Goal: Task Accomplishment & Management: Use online tool/utility

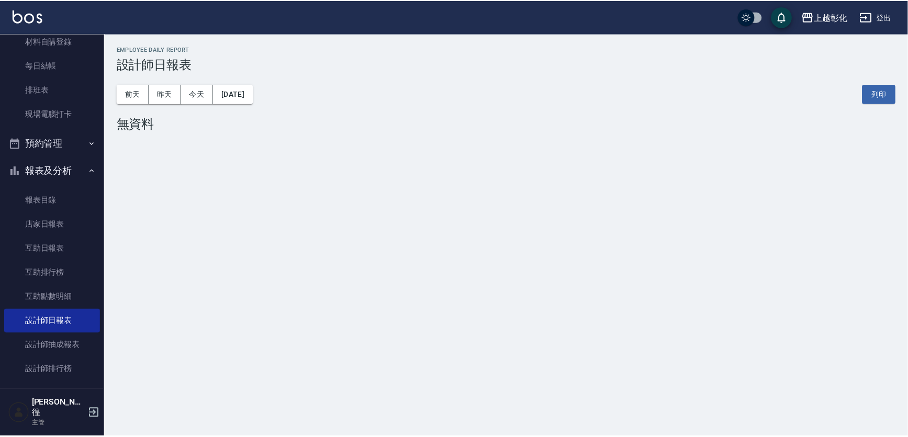
scroll to position [255, 0]
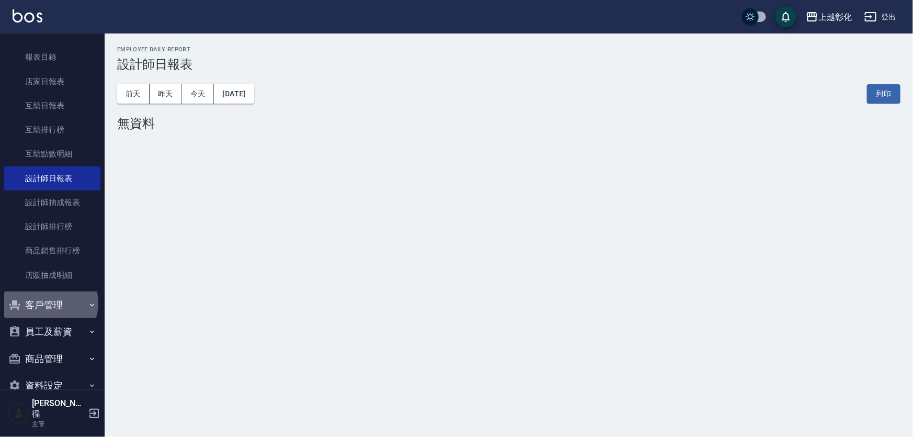
click at [48, 304] on button "客戶管理" at bounding box center [52, 305] width 96 height 27
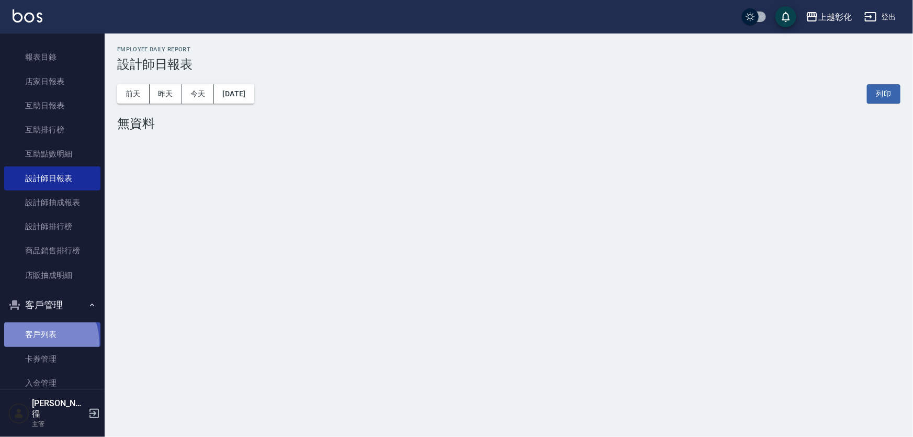
click at [35, 343] on link "客戶列表" at bounding box center [52, 334] width 96 height 24
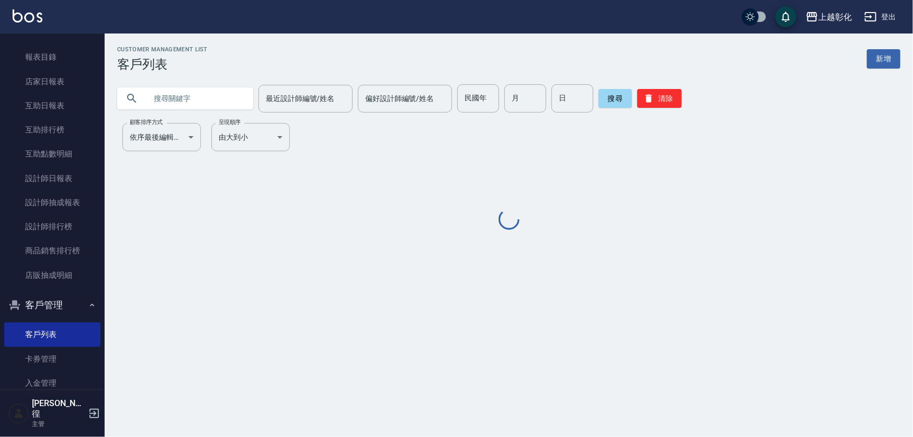
click at [160, 100] on input "text" at bounding box center [196, 98] width 98 height 28
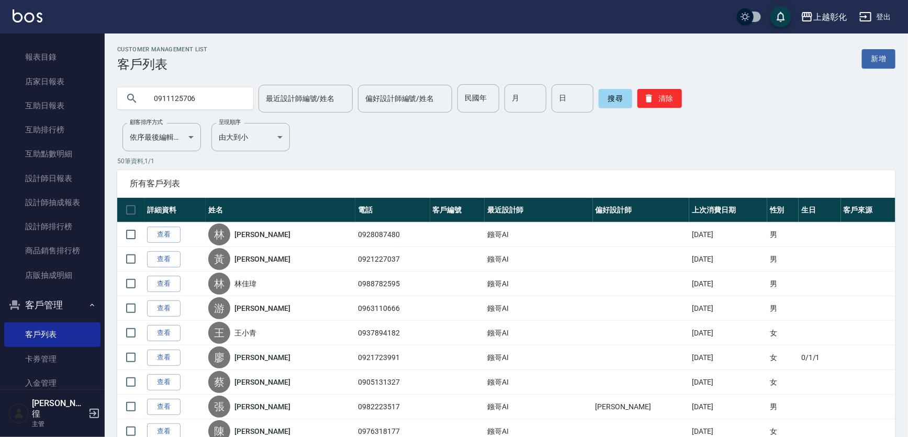
type input "0911125706"
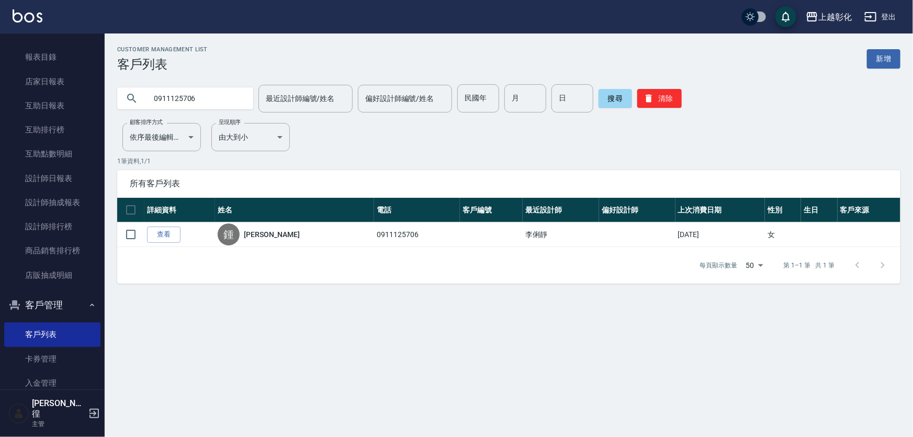
drag, startPoint x: 166, startPoint y: 244, endPoint x: 368, endPoint y: 207, distance: 205.4
click at [166, 243] on link "查看" at bounding box center [163, 235] width 33 height 16
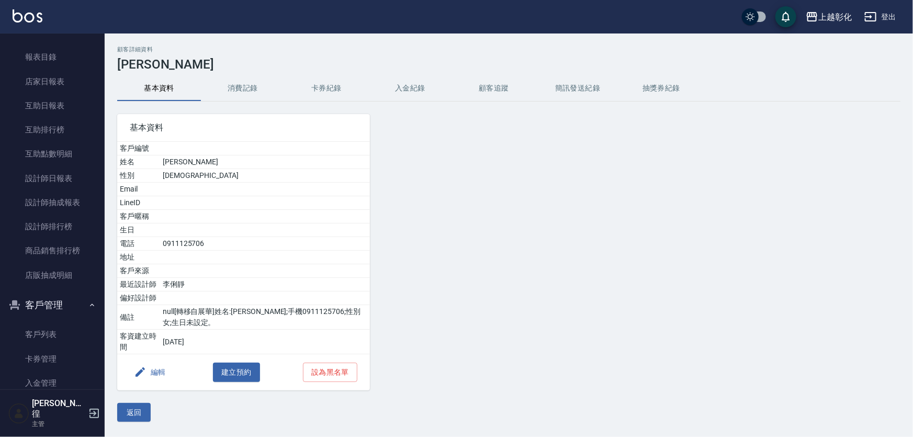
click at [402, 89] on button "入金紀錄" at bounding box center [410, 88] width 84 height 25
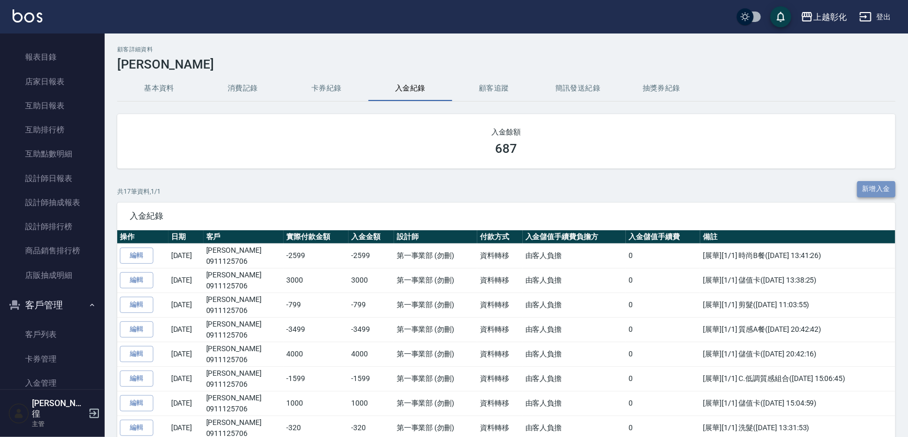
click at [864, 190] on button "新增入金" at bounding box center [876, 189] width 39 height 16
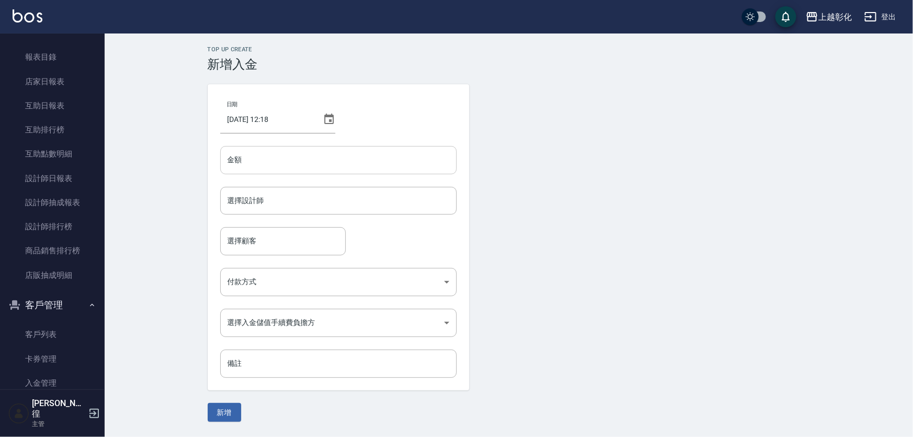
click at [273, 163] on input "金額" at bounding box center [338, 160] width 237 height 28
type input "2100"
click at [253, 200] on div "選擇設計師 選擇設計師" at bounding box center [338, 201] width 237 height 28
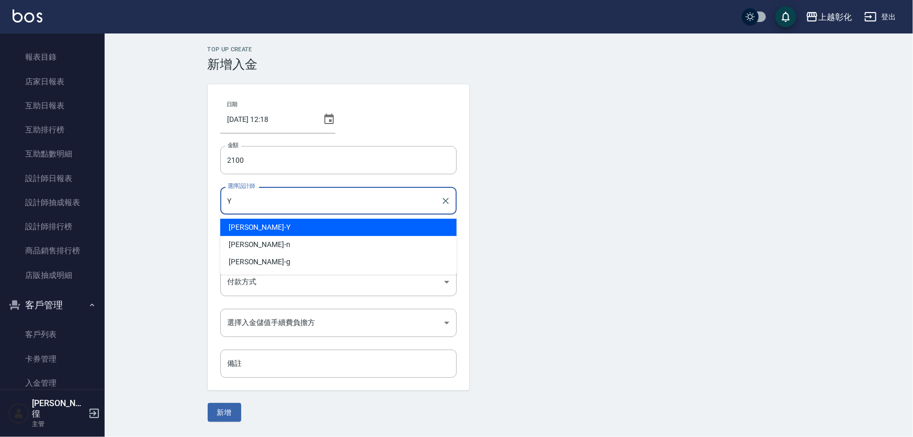
click at [271, 225] on div "[PERSON_NAME]" at bounding box center [338, 227] width 237 height 17
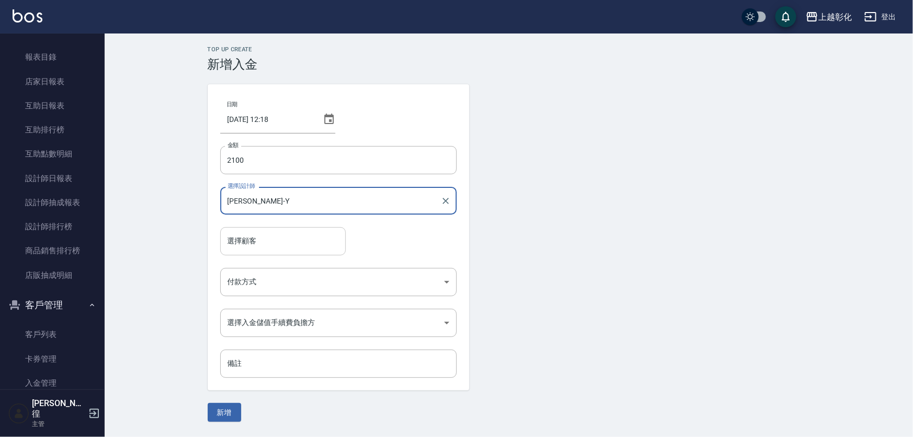
type input "[PERSON_NAME]-Y"
click at [272, 238] on input "選擇顧客" at bounding box center [283, 241] width 116 height 18
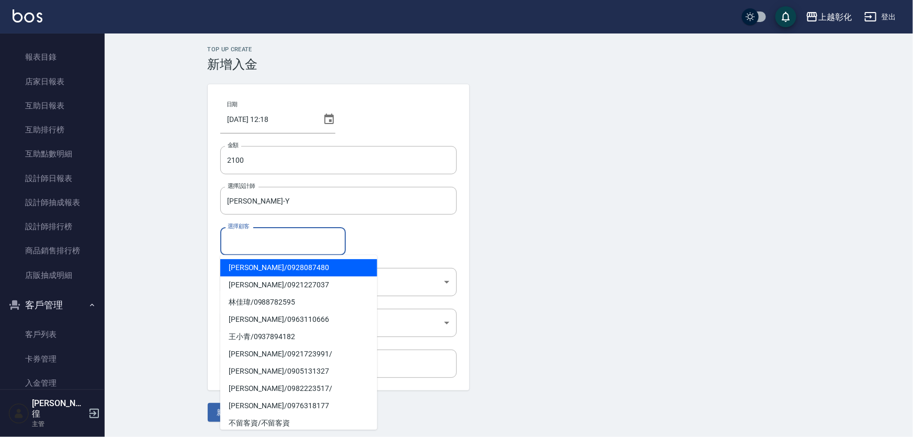
click at [256, 244] on input "選擇顧客" at bounding box center [283, 241] width 116 height 18
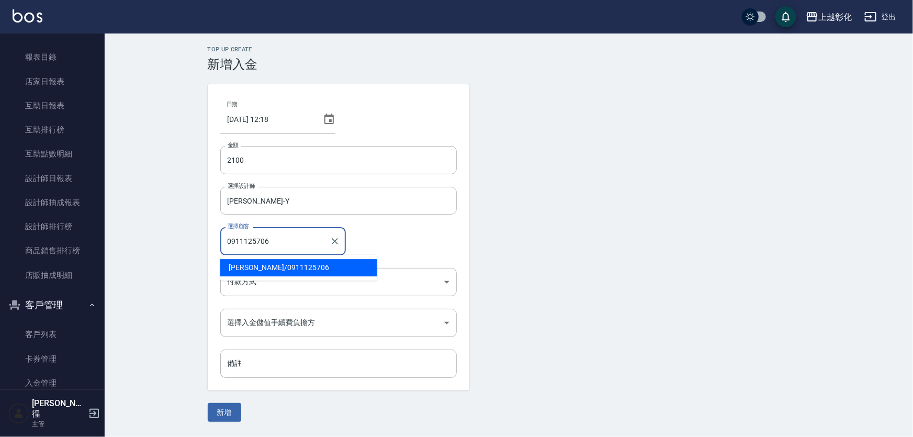
click at [291, 262] on span "[PERSON_NAME]/ 0911125706" at bounding box center [298, 267] width 157 height 17
type input "[PERSON_NAME]/0911125706"
click at [273, 283] on body "上越彰化 登出 櫃檯作業 打帳單 帳單列表 現金收支登錄 材料自購登錄 每日結帳 排班表 現場電腦打卡 預約管理 預約管理 單日預約紀錄 單週預約紀錄 報表及…" at bounding box center [456, 218] width 913 height 437
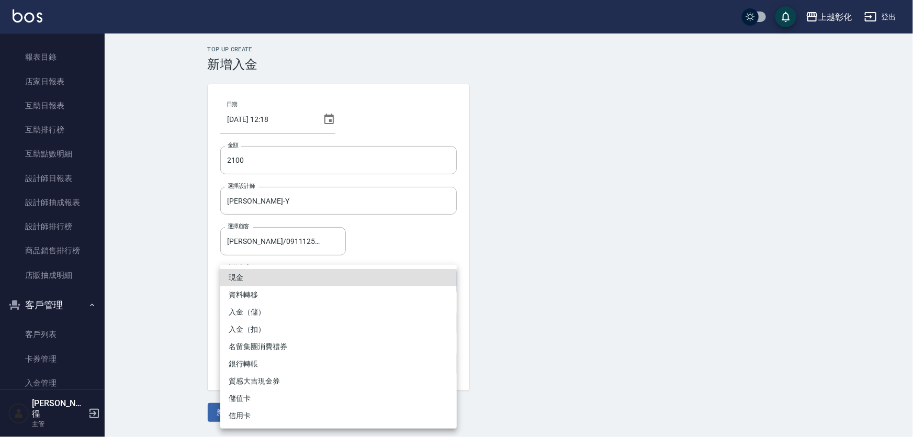
click at [255, 314] on li "入金（儲）" at bounding box center [338, 312] width 237 height 17
type input "入金（儲）"
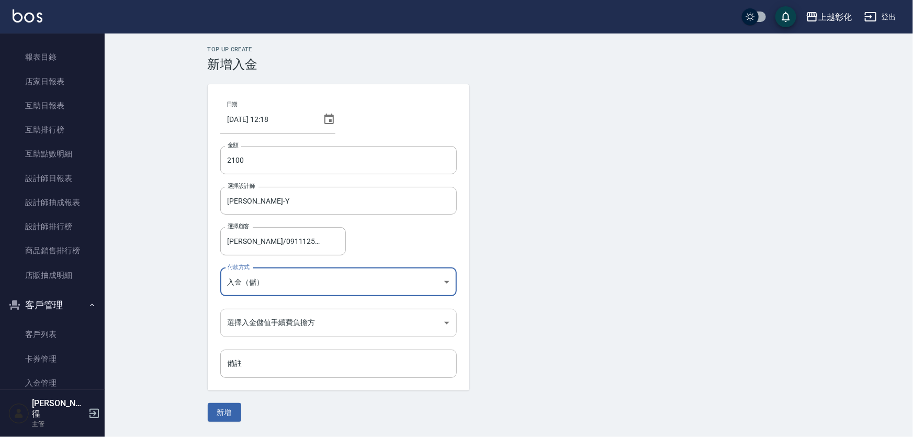
click at [256, 317] on body "上越彰化 登出 櫃檯作業 打帳單 帳單列表 現金收支登錄 材料自購登錄 每日結帳 排班表 現場電腦打卡 預約管理 預約管理 單日預約紀錄 單週預約紀錄 報表及…" at bounding box center [456, 218] width 913 height 437
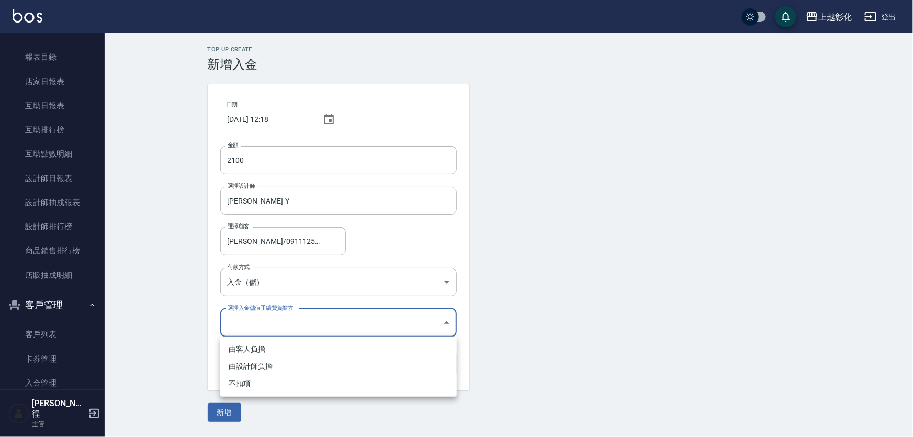
click at [244, 388] on li "不扣項" at bounding box center [338, 383] width 237 height 17
type input "WITHOUTHANDLINGFEE"
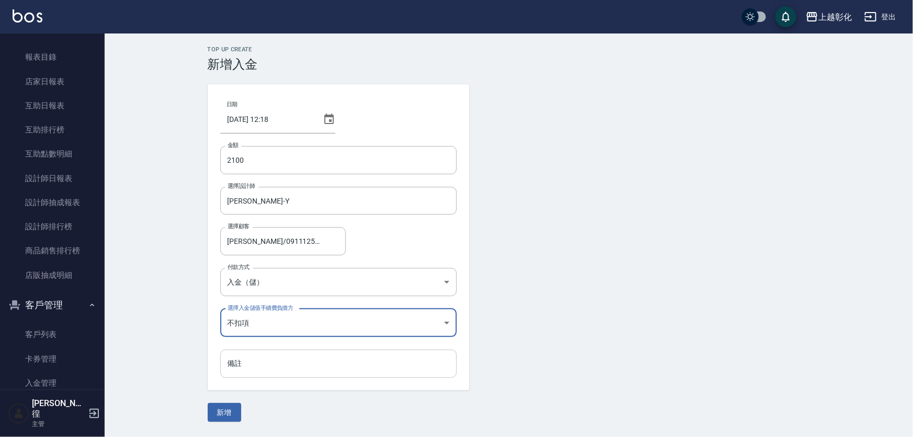
click at [241, 364] on input "備註" at bounding box center [338, 364] width 237 height 28
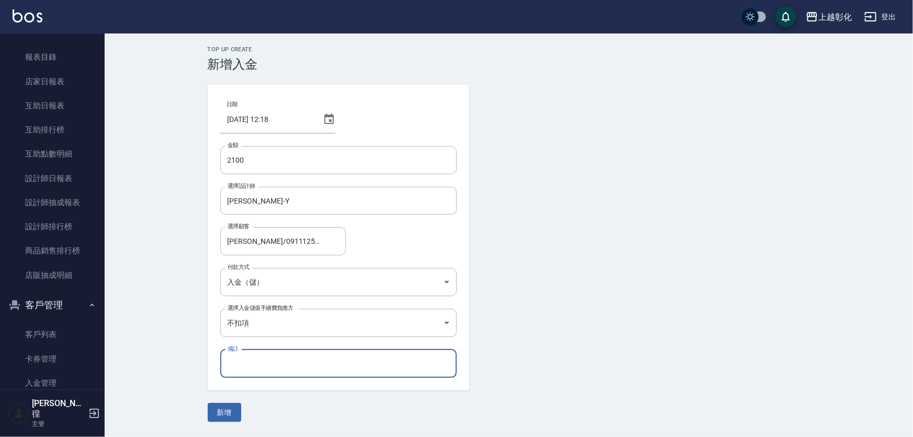
type input "情人活動"
click at [231, 412] on button "新增" at bounding box center [224, 412] width 33 height 19
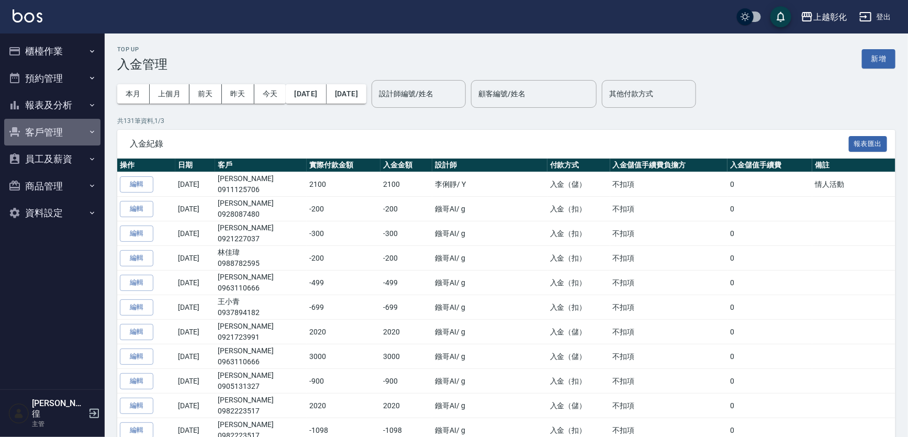
click at [35, 129] on button "客戶管理" at bounding box center [52, 132] width 96 height 27
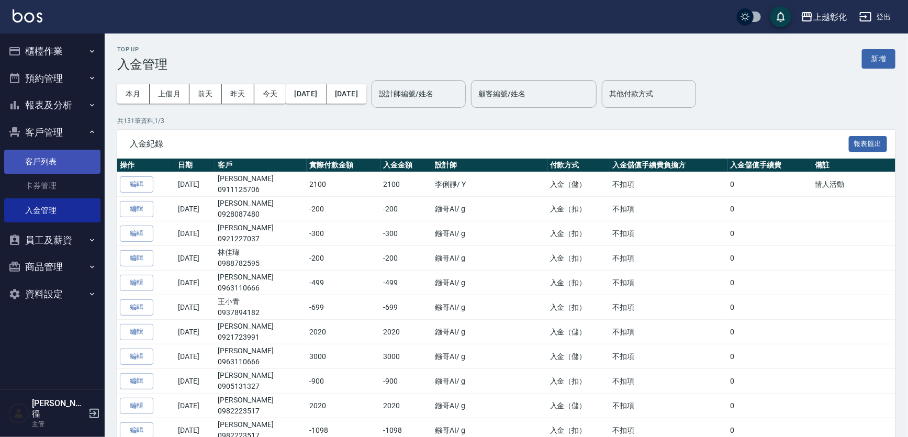
click at [45, 164] on link "客戶列表" at bounding box center [52, 162] width 96 height 24
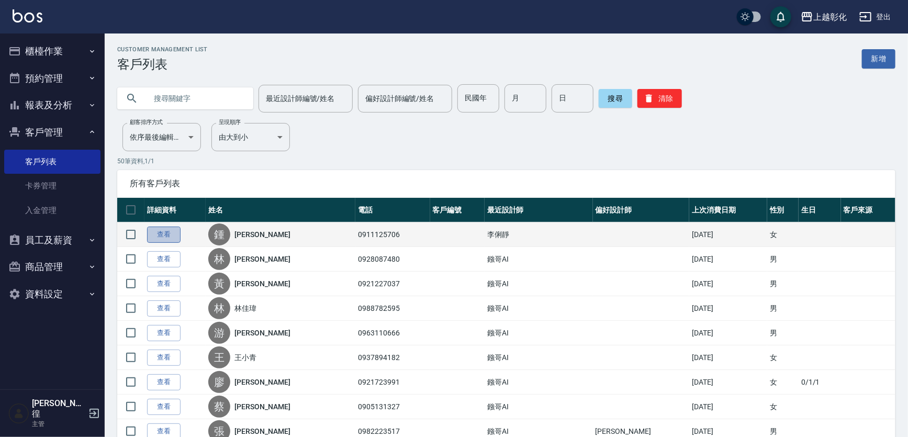
click at [172, 237] on link "查看" at bounding box center [163, 235] width 33 height 16
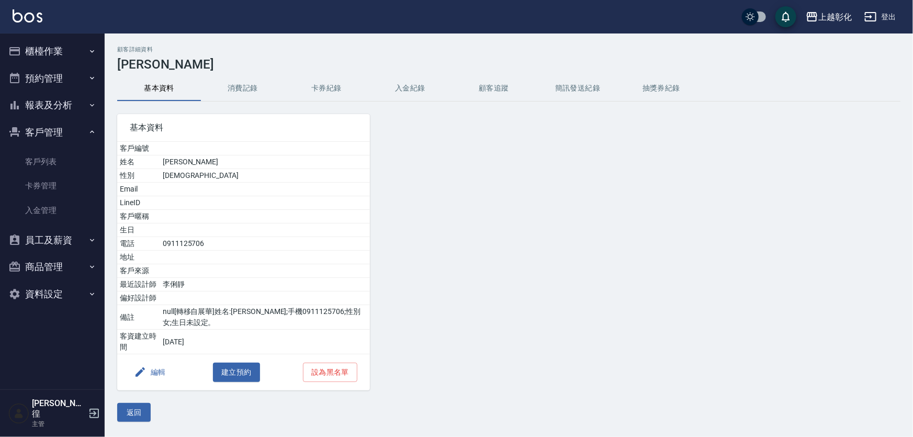
click at [398, 88] on button "入金紀錄" at bounding box center [410, 88] width 84 height 25
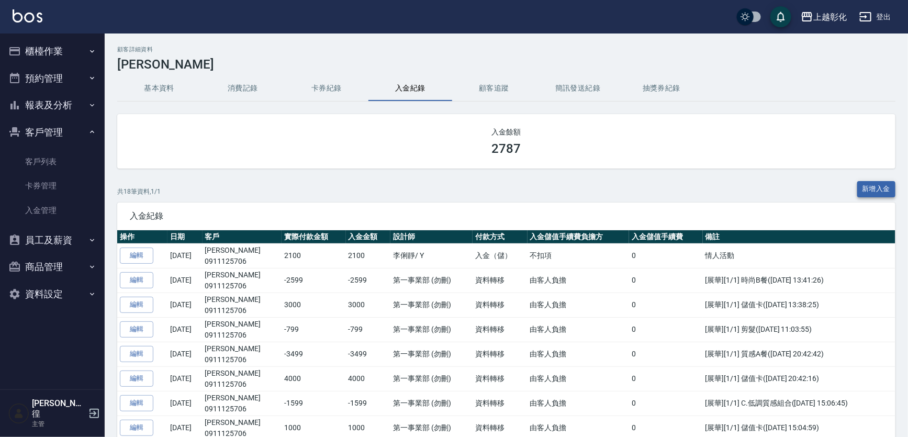
click at [877, 195] on button "新增入金" at bounding box center [876, 189] width 39 height 16
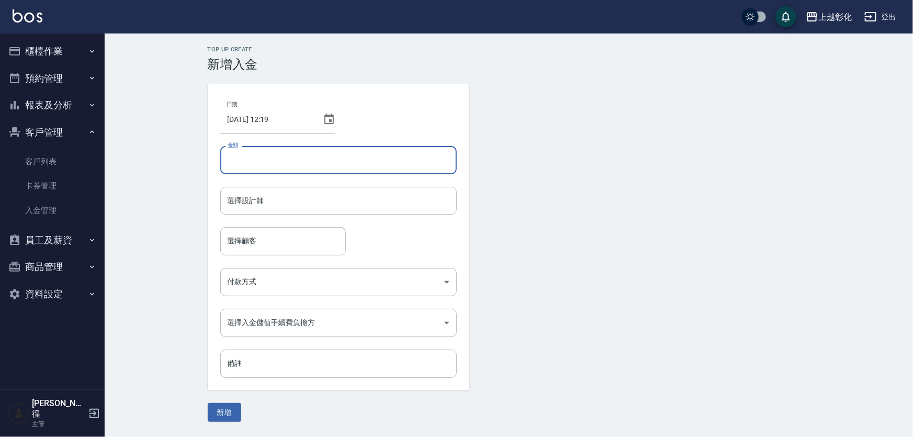
click at [316, 162] on input "金額" at bounding box center [338, 160] width 237 height 28
type input "-1098"
click at [257, 206] on input "選擇設計師" at bounding box center [338, 201] width 227 height 18
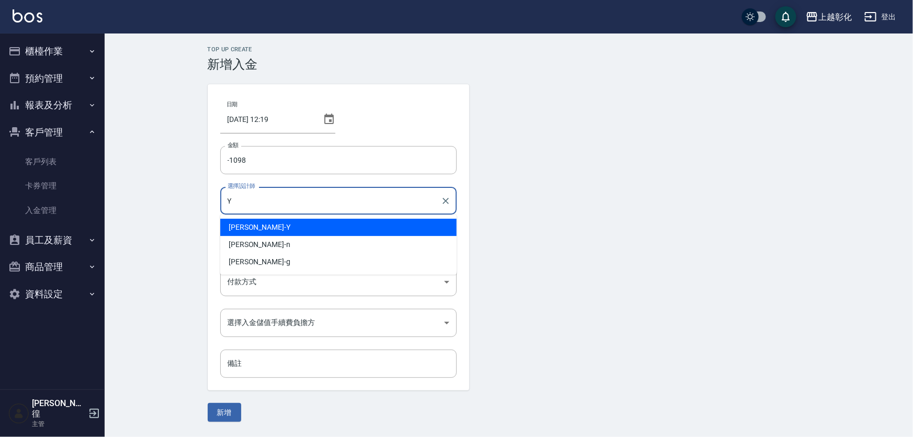
click at [257, 227] on div "[PERSON_NAME]" at bounding box center [338, 227] width 237 height 17
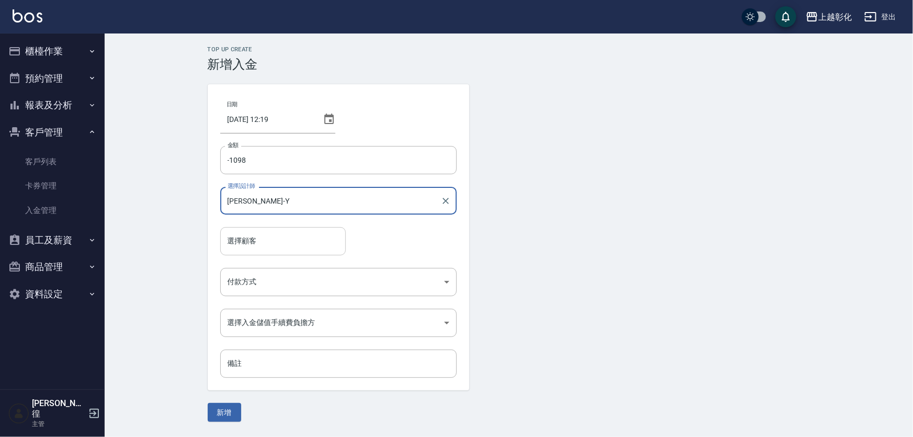
type input "[PERSON_NAME]-Y"
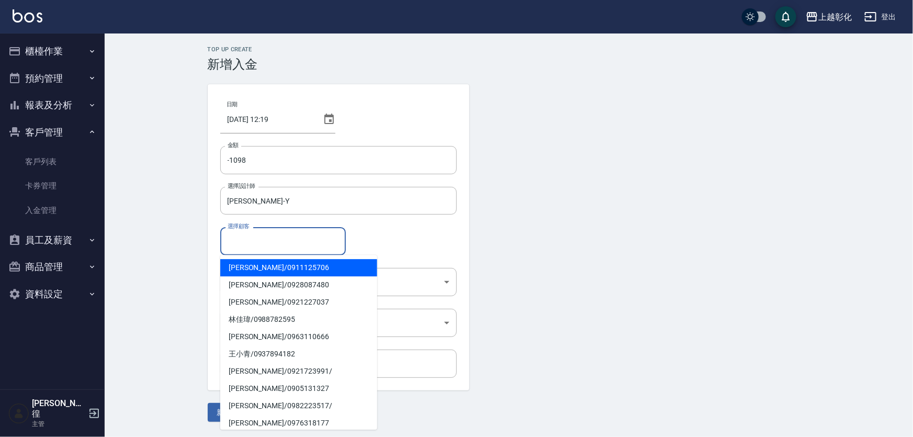
click at [258, 236] on input "選擇顧客" at bounding box center [283, 241] width 116 height 18
click at [250, 272] on span "[PERSON_NAME]/ 0911125706" at bounding box center [298, 267] width 157 height 17
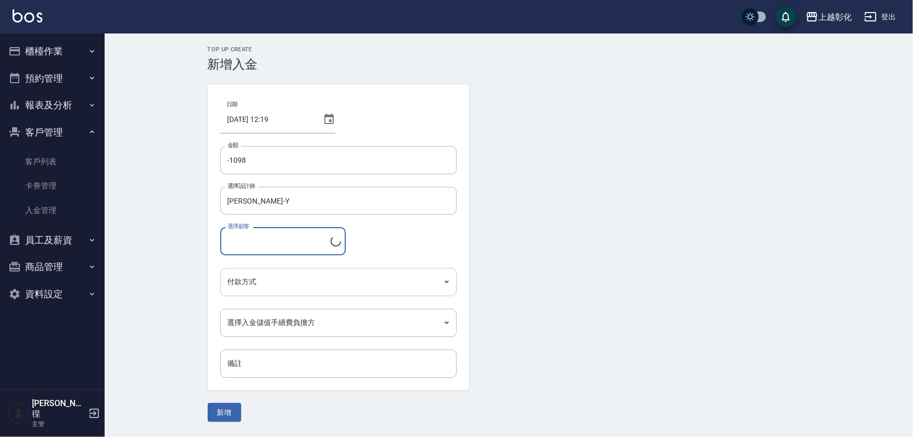
type input "[PERSON_NAME]/0911125706"
click at [261, 285] on body "上越彰化 登出 櫃檯作業 打帳單 帳單列表 現金收支登錄 材料自購登錄 每日結帳 排班表 現場電腦打卡 預約管理 預約管理 單日預約紀錄 單週預約紀錄 報表及…" at bounding box center [456, 218] width 913 height 437
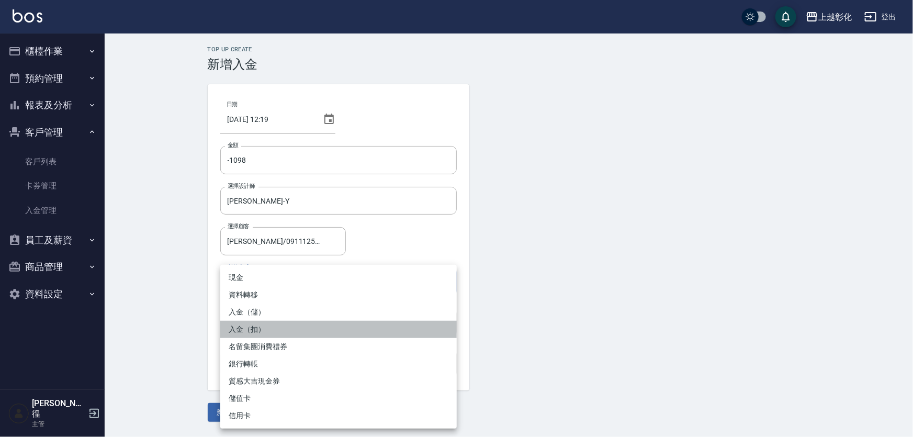
click at [240, 333] on li "入金（扣）" at bounding box center [338, 329] width 237 height 17
type input "入金（扣）"
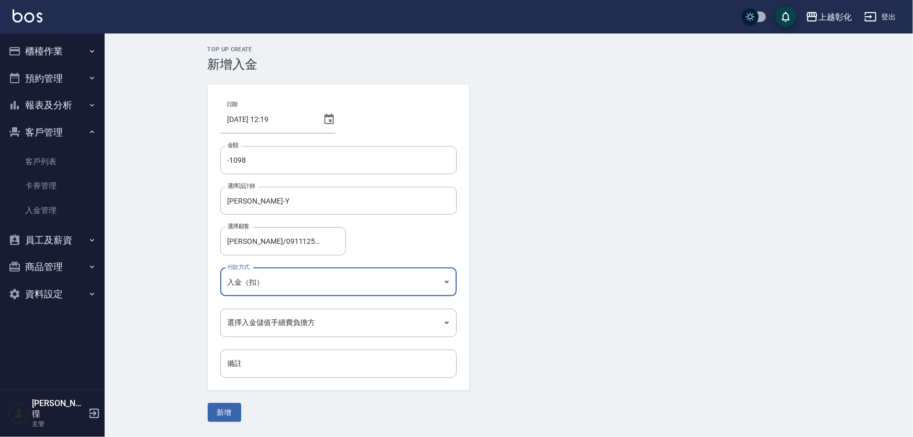
click at [239, 332] on div "現金 資料轉移 入金（儲） 入金（扣） 名留集團消費禮券 銀行轉帳 質感大吉現金券 儲值卡 信用卡" at bounding box center [456, 218] width 913 height 437
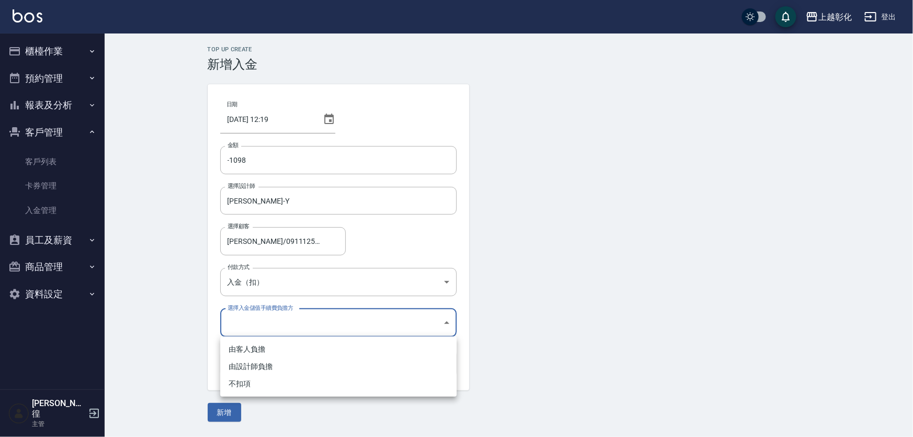
click at [261, 315] on body "上越彰化 登出 櫃檯作業 打帳單 帳單列表 現金收支登錄 材料自購登錄 每日結帳 排班表 現場電腦打卡 預約管理 預約管理 單日預約紀錄 單週預約紀錄 報表及…" at bounding box center [456, 218] width 913 height 437
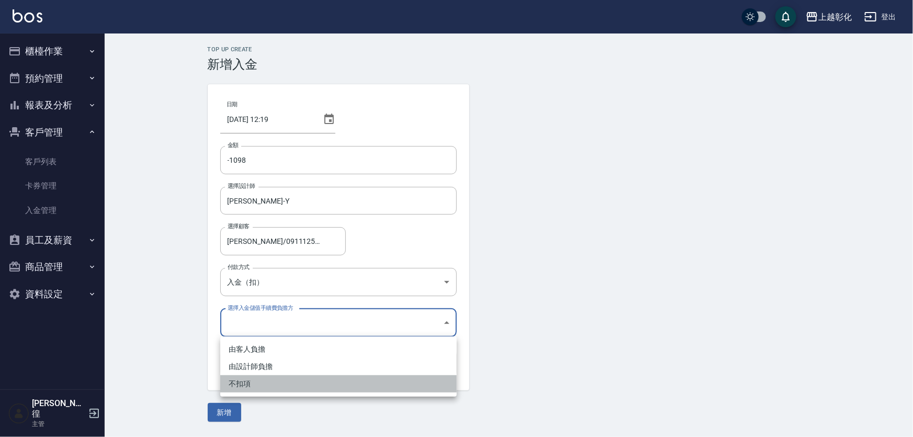
click at [245, 381] on li "不扣項" at bounding box center [338, 383] width 237 height 17
type input "WITHOUTHANDLINGFEE"
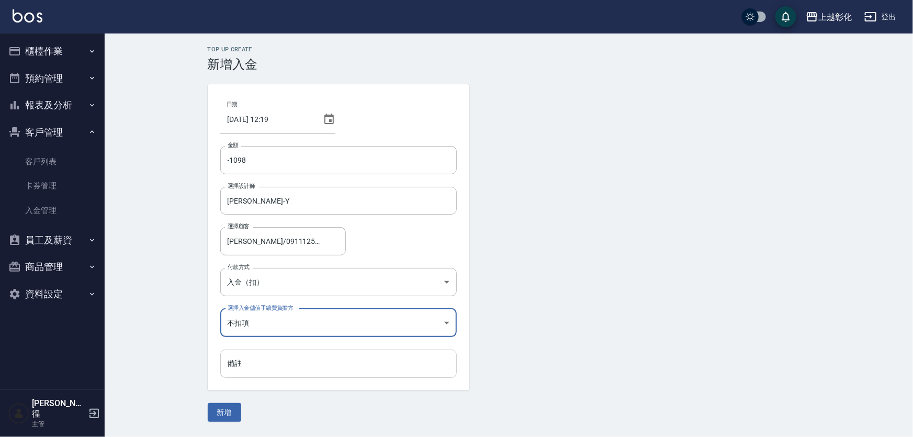
click at [249, 360] on input "備註" at bounding box center [338, 364] width 237 height 28
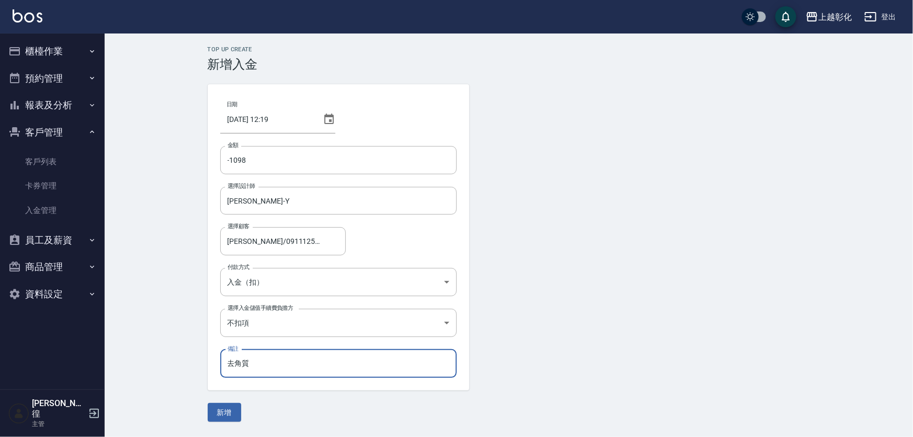
click at [256, 370] on input "去角質" at bounding box center [338, 364] width 237 height 28
type input "去角質活動1098"
click at [233, 410] on button "新增" at bounding box center [224, 412] width 33 height 19
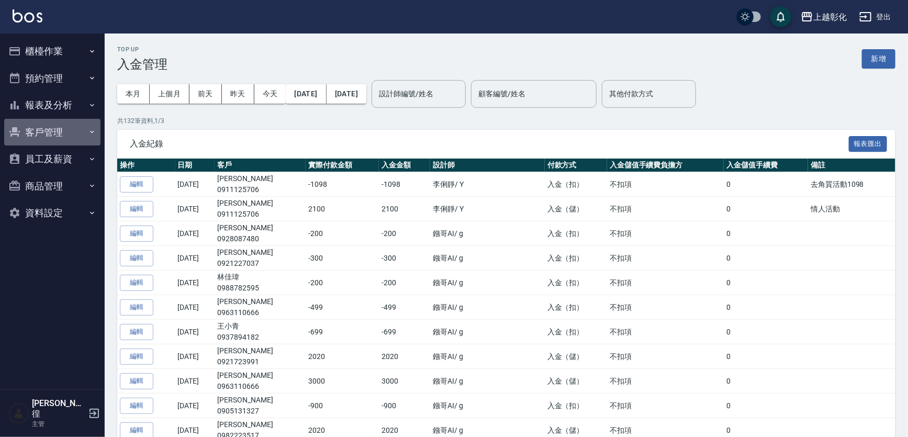
click at [28, 128] on button "客戶管理" at bounding box center [52, 132] width 96 height 27
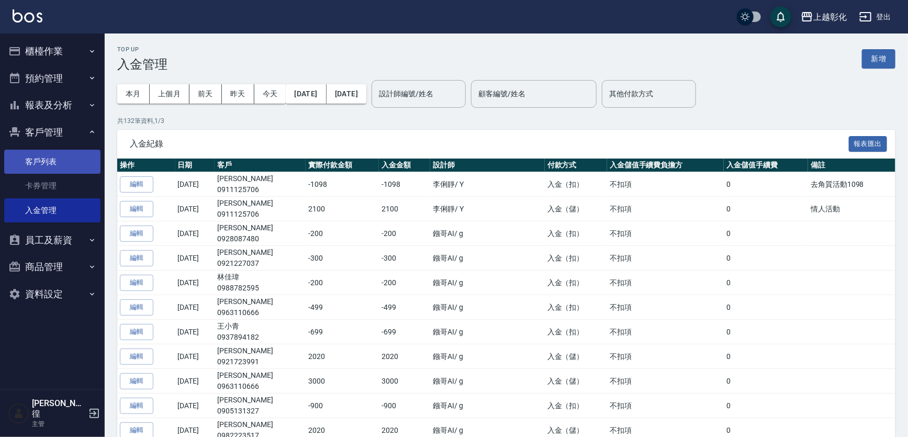
click at [48, 164] on link "客戶列表" at bounding box center [52, 162] width 96 height 24
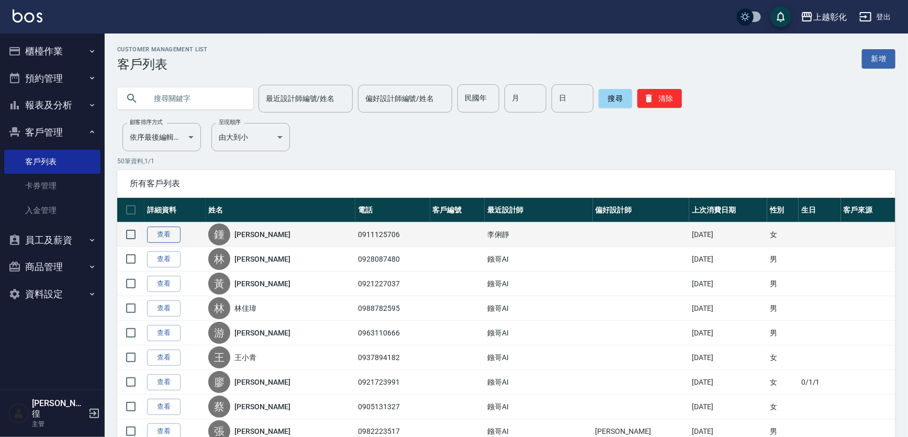
click at [161, 238] on link "查看" at bounding box center [163, 235] width 33 height 16
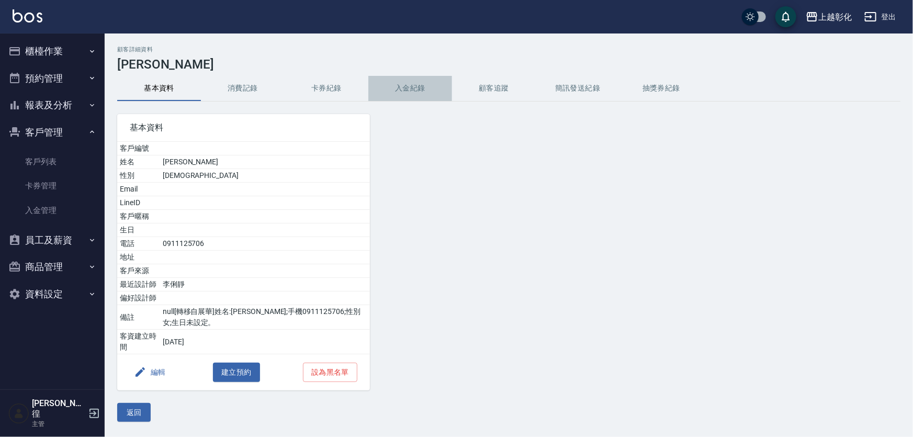
click at [414, 89] on button "入金紀錄" at bounding box center [410, 88] width 84 height 25
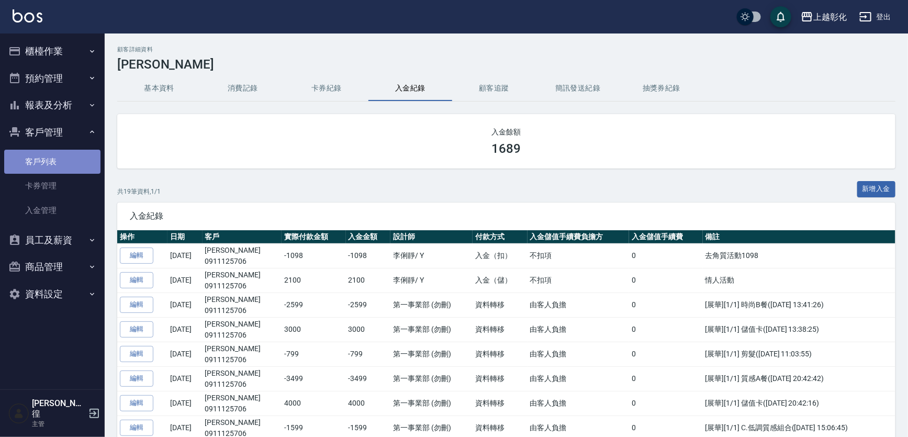
click at [44, 152] on link "客戶列表" at bounding box center [52, 162] width 96 height 24
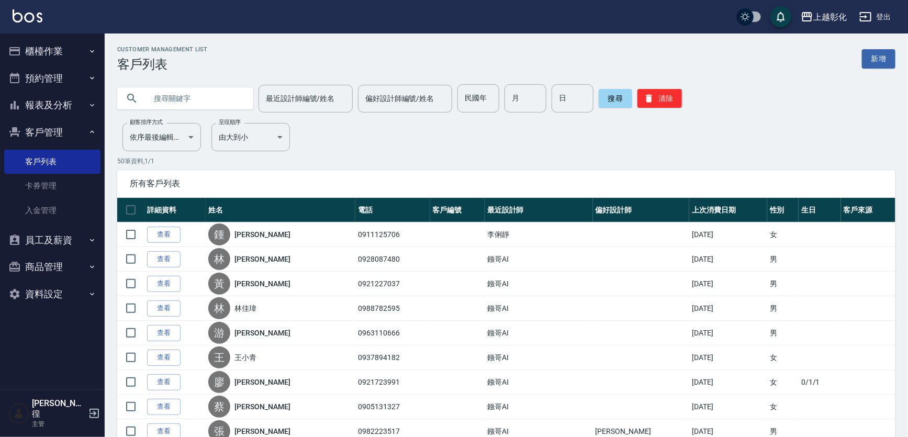
click at [159, 100] on input "text" at bounding box center [196, 98] width 98 height 28
type input "0922112378"
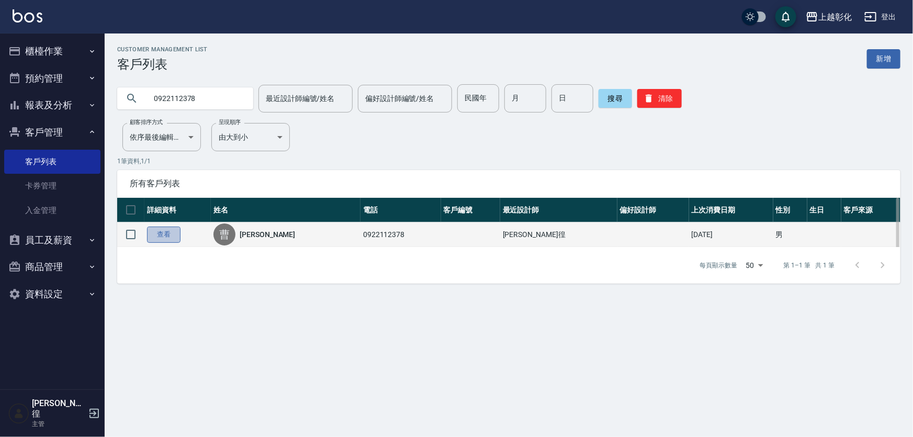
click at [168, 236] on link "查看" at bounding box center [163, 235] width 33 height 16
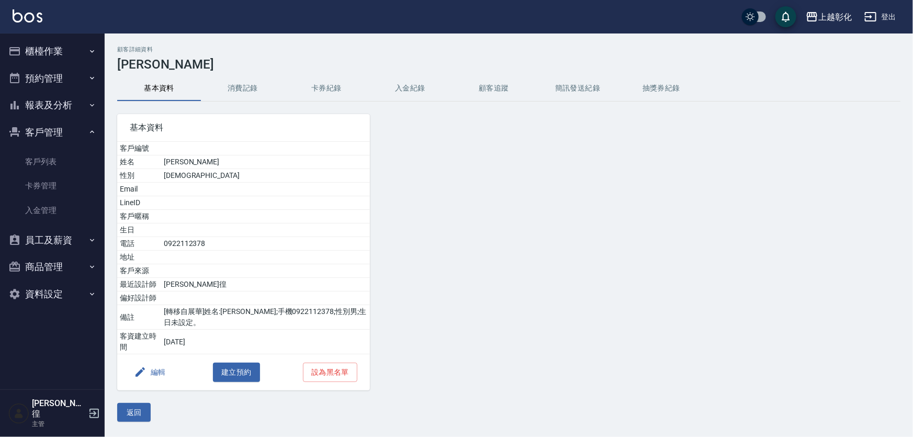
click at [412, 93] on button "入金紀錄" at bounding box center [410, 88] width 84 height 25
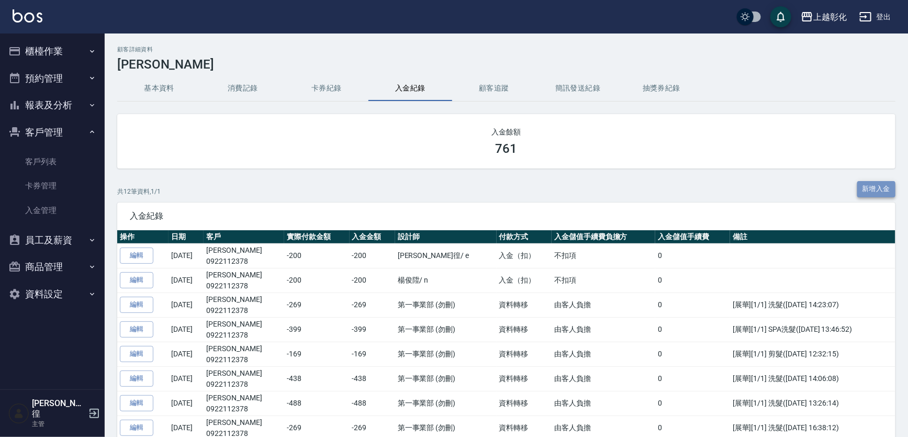
click at [869, 189] on button "新增入金" at bounding box center [876, 189] width 39 height 16
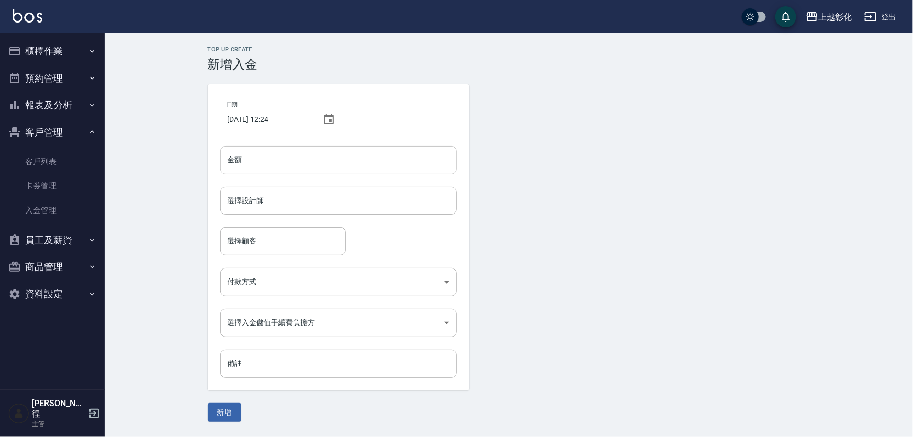
click at [305, 156] on input "金額" at bounding box center [338, 160] width 237 height 28
type input "-169"
click at [265, 183] on div "日期 2025/08/23 12:24 金額 -169 金額 選擇設計師 選擇設計師 選擇顧客 選擇顧客 付款方式 ​ 付款方式 選擇入金儲值手續費負擔方 ​…" at bounding box center [339, 237] width 262 height 306
click at [264, 191] on div "選擇設計師" at bounding box center [338, 201] width 237 height 28
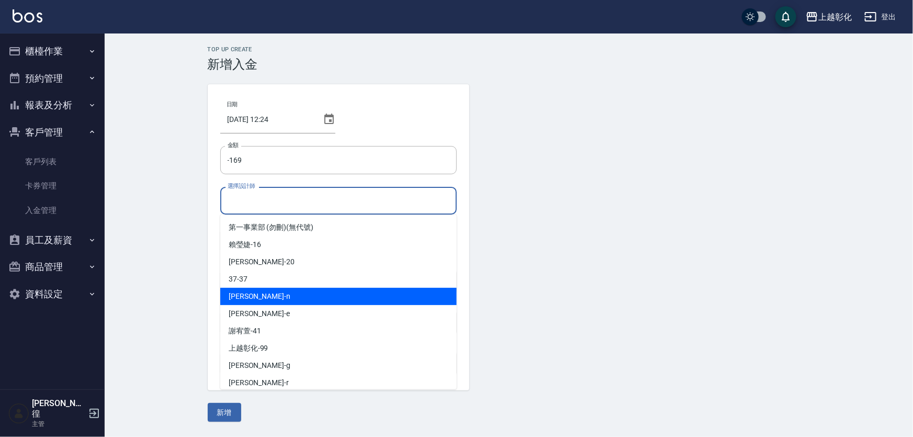
click at [275, 295] on div "yung yung -n" at bounding box center [338, 296] width 237 height 17
type input "yung yung-n"
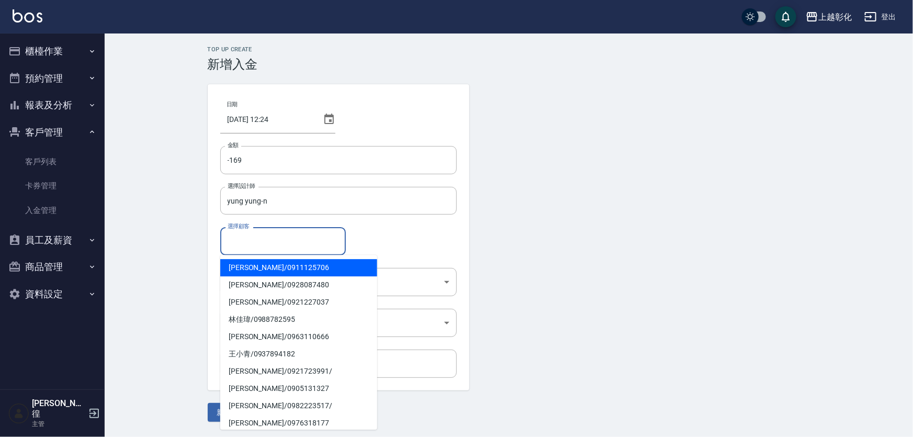
click at [250, 235] on div "選擇顧客 選擇顧客" at bounding box center [283, 241] width 126 height 28
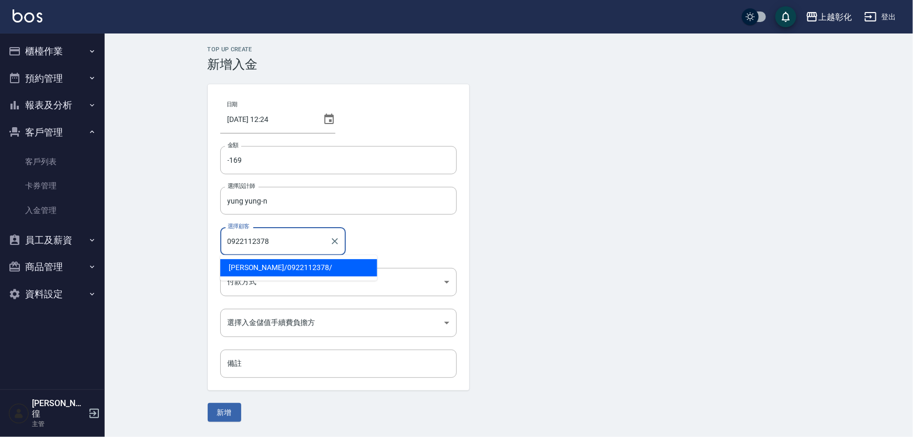
click at [261, 260] on span "曹元銘 / 0922112378 /" at bounding box center [298, 267] width 157 height 17
type input "曹元銘/0922112378/"
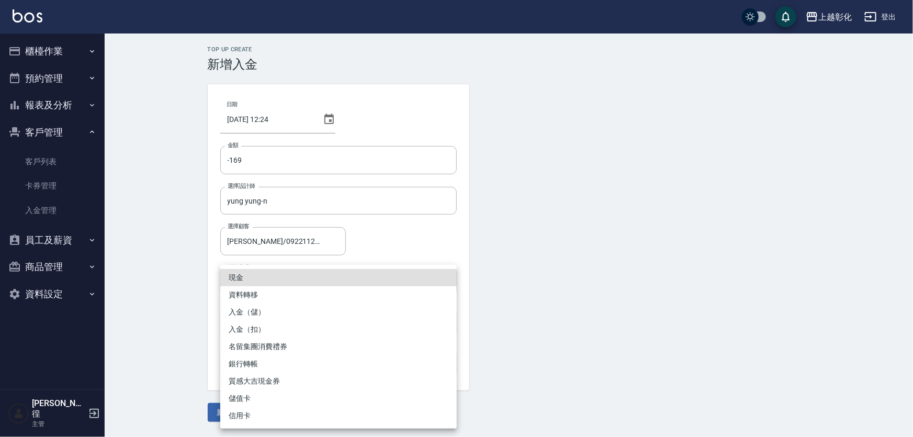
click at [260, 283] on body "上越彰化 登出 櫃檯作業 打帳單 帳單列表 現金收支登錄 材料自購登錄 每日結帳 排班表 現場電腦打卡 預約管理 預約管理 單日預約紀錄 單週預約紀錄 報表及…" at bounding box center [456, 218] width 913 height 437
click at [263, 328] on li "入金（扣）" at bounding box center [338, 329] width 237 height 17
type input "入金（扣）"
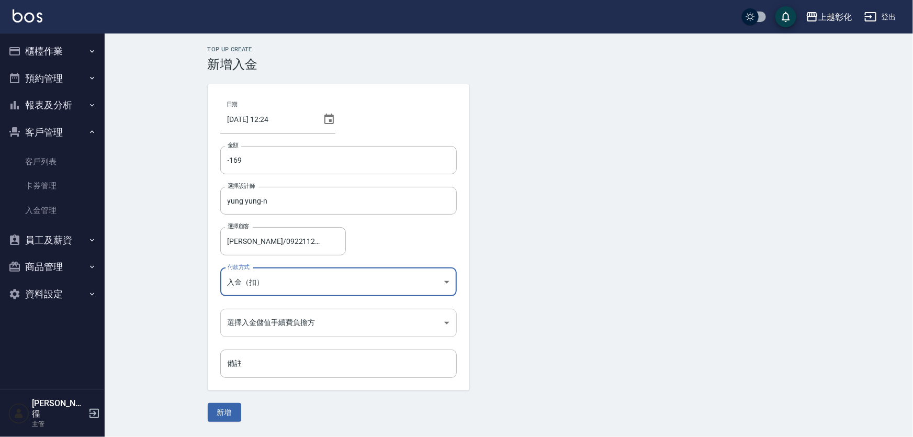
click at [261, 310] on body "上越彰化 登出 櫃檯作業 打帳單 帳單列表 現金收支登錄 材料自購登錄 每日結帳 排班表 現場電腦打卡 預約管理 預約管理 單日預約紀錄 單週預約紀錄 報表及…" at bounding box center [456, 218] width 913 height 437
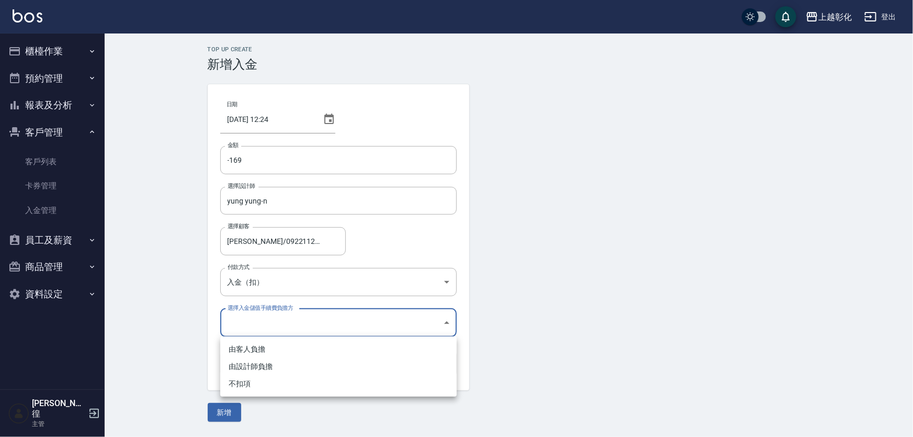
click at [247, 384] on li "不扣項" at bounding box center [338, 383] width 237 height 17
type input "WITHOUTHANDLINGFEE"
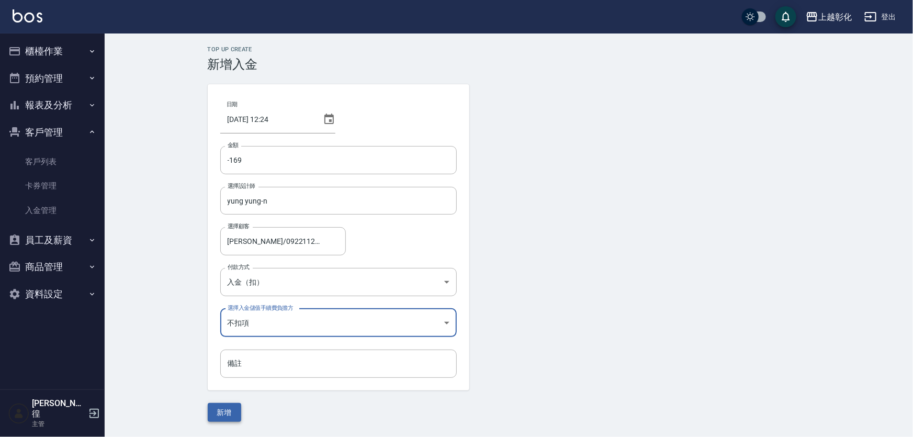
click at [231, 412] on button "新增" at bounding box center [224, 412] width 33 height 19
